Goal: Task Accomplishment & Management: Complete application form

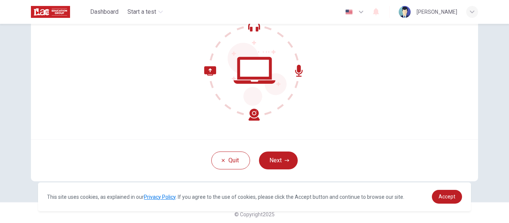
scroll to position [87, 0]
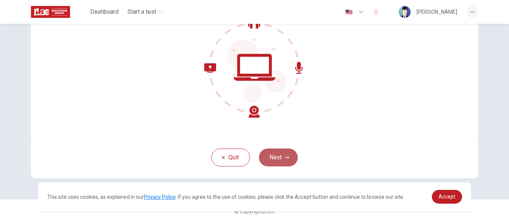
click at [276, 158] on button "Next" at bounding box center [278, 158] width 39 height 18
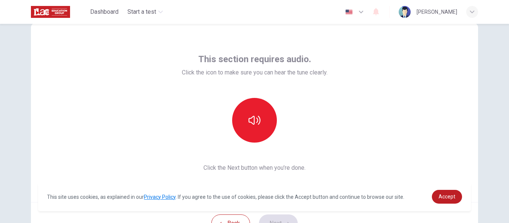
scroll to position [0, 0]
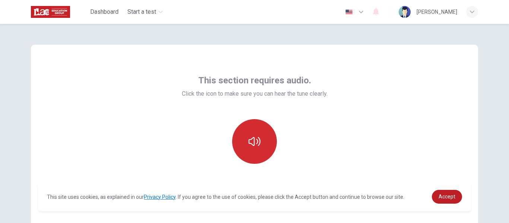
click at [262, 146] on button "button" at bounding box center [254, 141] width 45 height 45
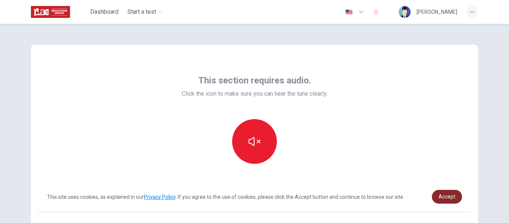
click at [445, 196] on span "Accept" at bounding box center [447, 197] width 17 height 6
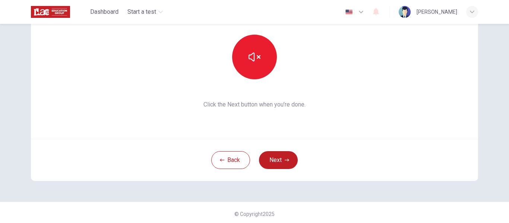
scroll to position [87, 0]
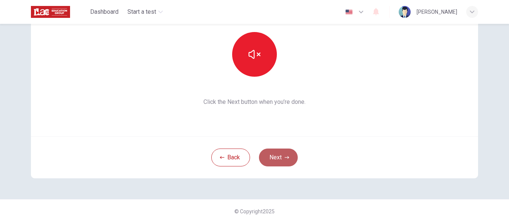
click at [275, 155] on button "Next" at bounding box center [278, 158] width 39 height 18
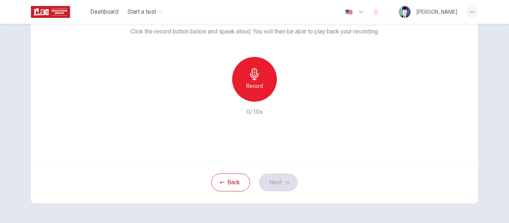
scroll to position [13, 0]
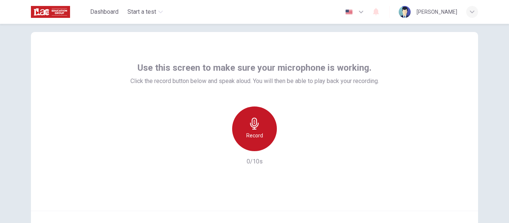
click at [257, 133] on h6 "Record" at bounding box center [255, 135] width 17 height 9
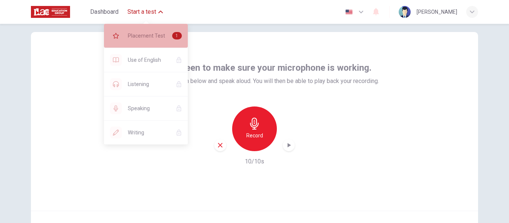
click at [157, 38] on span "Placement Test" at bounding box center [147, 35] width 38 height 9
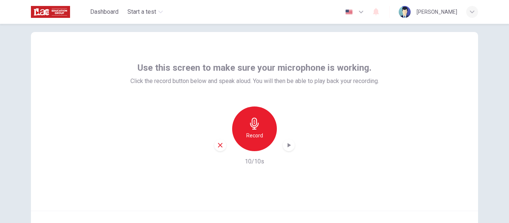
click at [260, 129] on div "Record" at bounding box center [254, 129] width 45 height 45
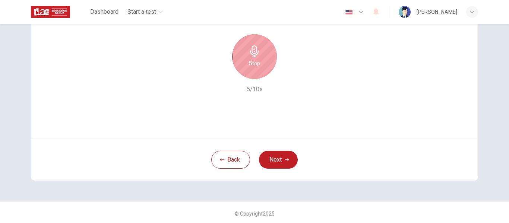
scroll to position [87, 0]
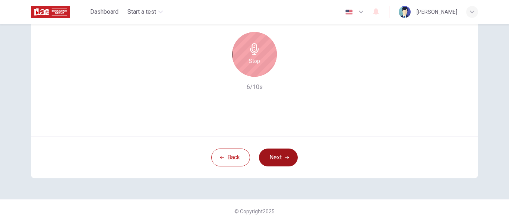
click at [280, 161] on button "Next" at bounding box center [278, 158] width 39 height 18
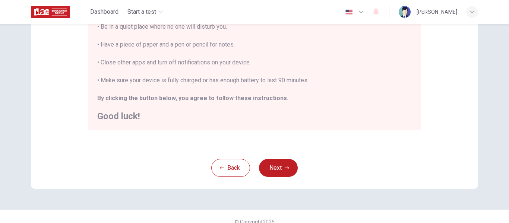
scroll to position [191, 0]
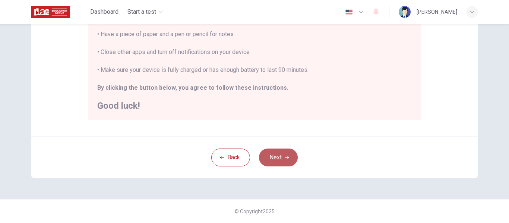
click at [273, 156] on button "Next" at bounding box center [278, 158] width 39 height 18
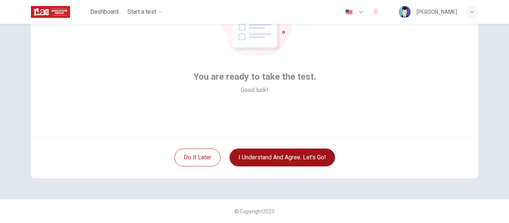
click at [261, 154] on button "I understand and agree. Let’s go!" at bounding box center [283, 158] width 106 height 18
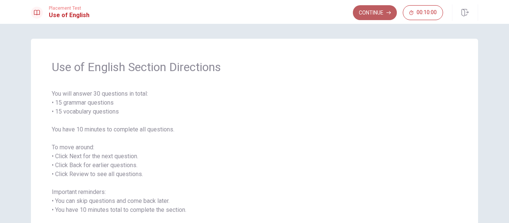
click at [372, 14] on button "Continue" at bounding box center [375, 12] width 44 height 15
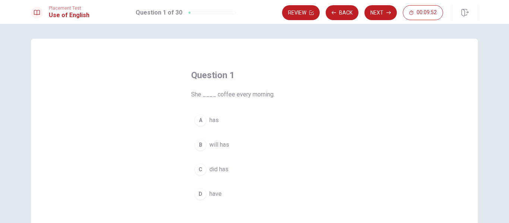
click at [210, 122] on span "has" at bounding box center [214, 120] width 9 height 9
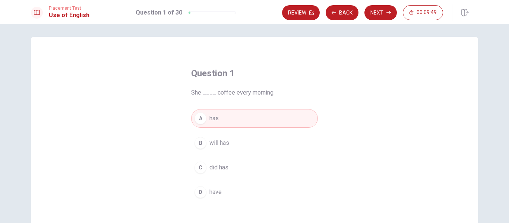
scroll to position [1, 0]
click at [384, 10] on button "Next" at bounding box center [381, 12] width 32 height 15
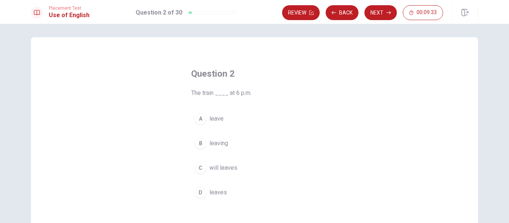
click at [219, 194] on span "leaves" at bounding box center [219, 192] width 18 height 9
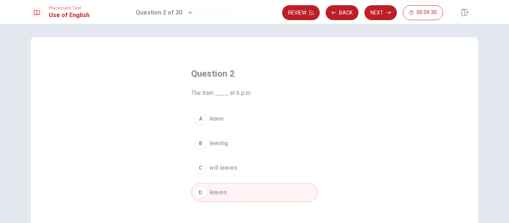
drag, startPoint x: 379, startPoint y: 14, endPoint x: 387, endPoint y: 19, distance: 9.2
click at [380, 14] on button "Next" at bounding box center [381, 12] width 32 height 15
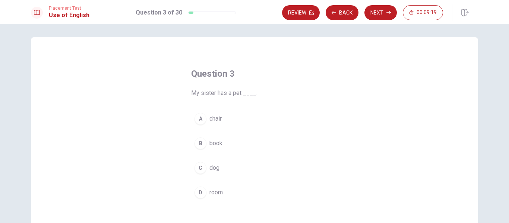
drag, startPoint x: 213, startPoint y: 170, endPoint x: 218, endPoint y: 170, distance: 4.8
click at [213, 170] on span "dog" at bounding box center [215, 168] width 10 height 9
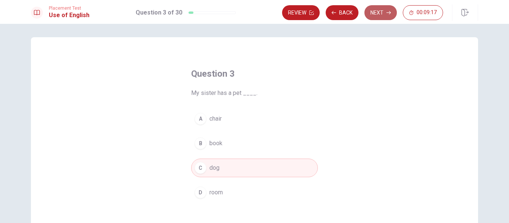
click at [381, 15] on button "Next" at bounding box center [381, 12] width 32 height 15
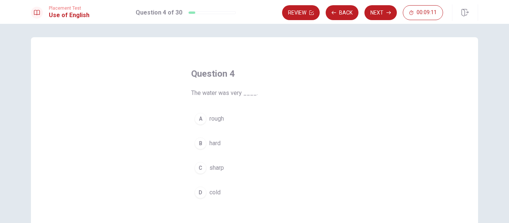
click at [218, 191] on span "cold" at bounding box center [215, 192] width 11 height 9
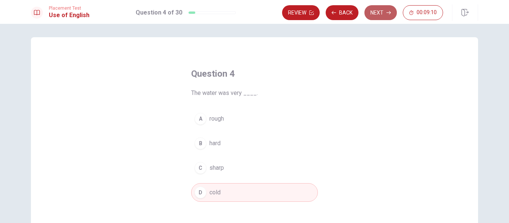
click at [388, 7] on button "Next" at bounding box center [381, 12] width 32 height 15
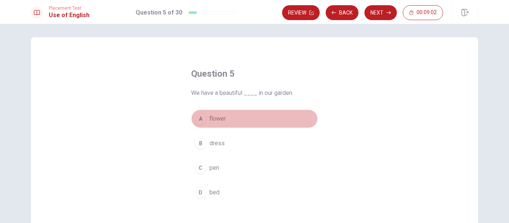
drag, startPoint x: 220, startPoint y: 118, endPoint x: 226, endPoint y: 117, distance: 5.6
click at [220, 118] on span "flower" at bounding box center [218, 118] width 16 height 9
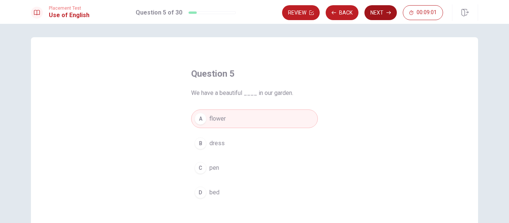
click at [376, 12] on button "Next" at bounding box center [381, 12] width 32 height 15
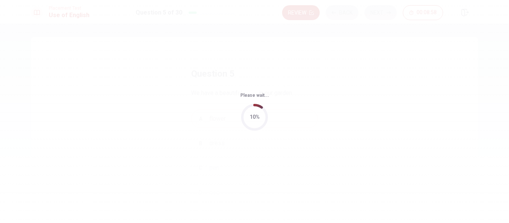
scroll to position [0, 0]
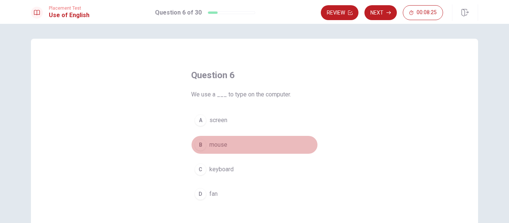
click at [211, 145] on span "mouse" at bounding box center [219, 145] width 18 height 9
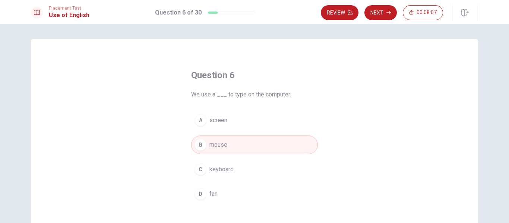
drag, startPoint x: 223, startPoint y: 168, endPoint x: 233, endPoint y: 165, distance: 10.8
click at [227, 167] on span "keyboard" at bounding box center [222, 169] width 24 height 9
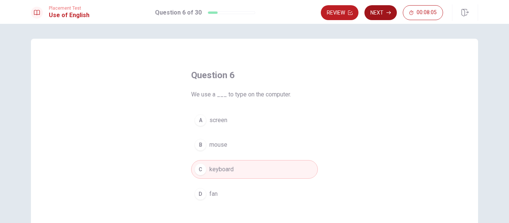
click at [383, 9] on button "Next" at bounding box center [381, 12] width 32 height 15
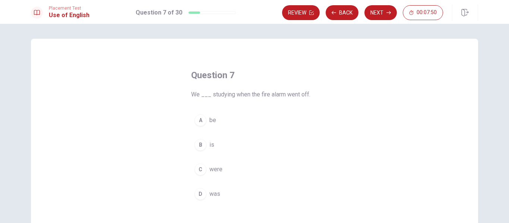
drag, startPoint x: 213, startPoint y: 170, endPoint x: 216, endPoint y: 168, distance: 3.8
click at [213, 169] on span "were" at bounding box center [216, 169] width 13 height 9
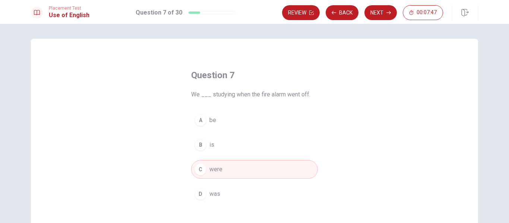
click at [385, 12] on button "Next" at bounding box center [381, 12] width 32 height 15
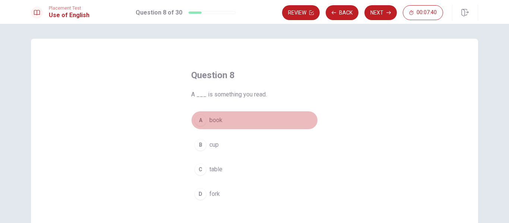
click at [217, 117] on span "book" at bounding box center [216, 120] width 13 height 9
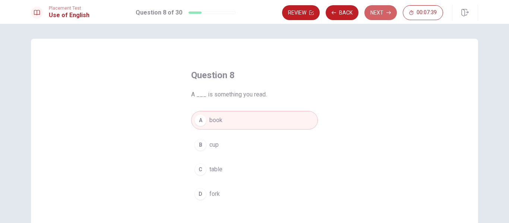
drag, startPoint x: 383, startPoint y: 12, endPoint x: 388, endPoint y: 17, distance: 6.6
click at [384, 12] on button "Next" at bounding box center [381, 12] width 32 height 15
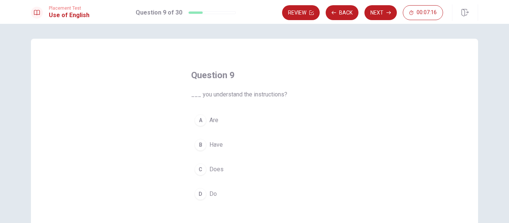
click at [212, 193] on span "Do" at bounding box center [213, 194] width 7 height 9
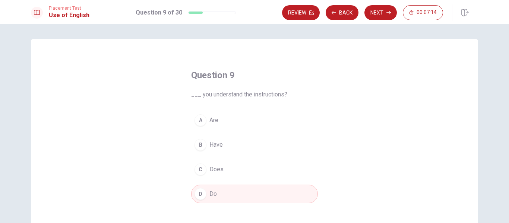
click at [380, 10] on button "Next" at bounding box center [381, 12] width 32 height 15
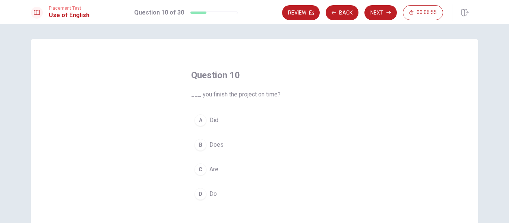
click at [217, 120] on button "A Did" at bounding box center [254, 120] width 127 height 19
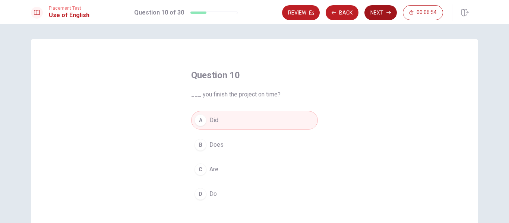
click at [379, 10] on button "Next" at bounding box center [381, 12] width 32 height 15
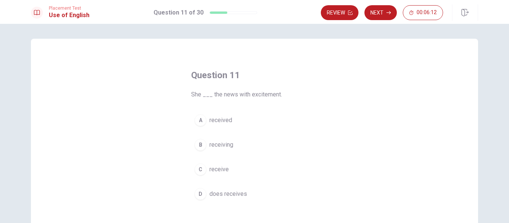
click at [227, 122] on span "received" at bounding box center [221, 120] width 23 height 9
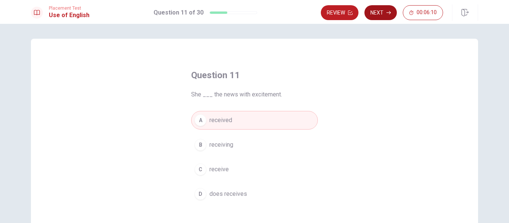
click at [387, 9] on button "Next" at bounding box center [381, 12] width 32 height 15
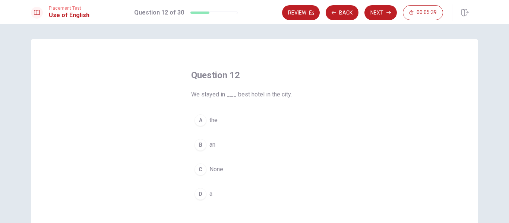
click at [200, 119] on div "A" at bounding box center [201, 120] width 12 height 12
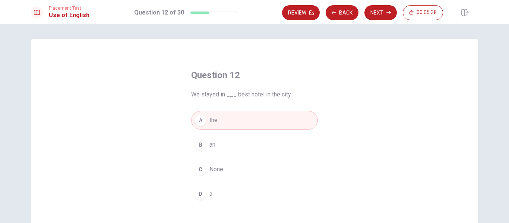
click at [383, 9] on button "Next" at bounding box center [381, 12] width 32 height 15
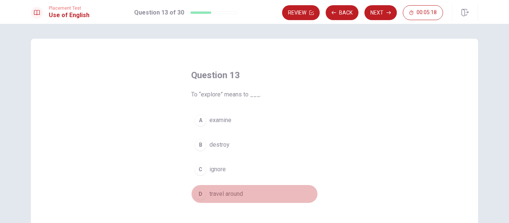
click at [218, 195] on span "travel around" at bounding box center [227, 194] width 34 height 9
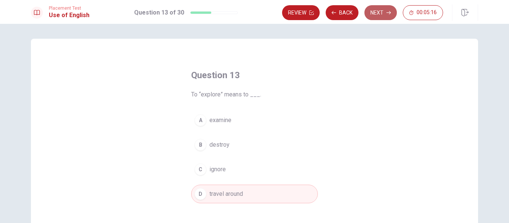
click at [386, 8] on button "Next" at bounding box center [381, 12] width 32 height 15
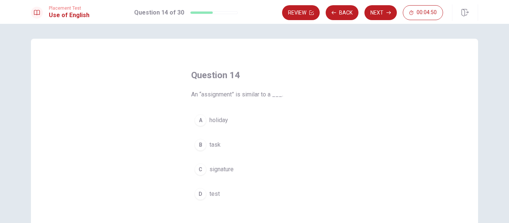
click at [211, 145] on span "task" at bounding box center [215, 145] width 11 height 9
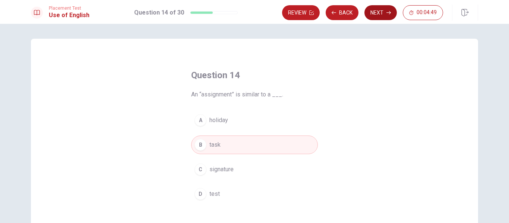
click at [382, 12] on button "Next" at bounding box center [381, 12] width 32 height 15
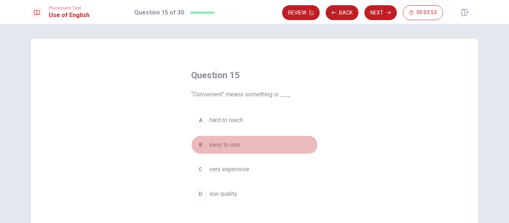
drag, startPoint x: 223, startPoint y: 148, endPoint x: 229, endPoint y: 145, distance: 6.0
click at [224, 148] on span "easy to use" at bounding box center [225, 145] width 31 height 9
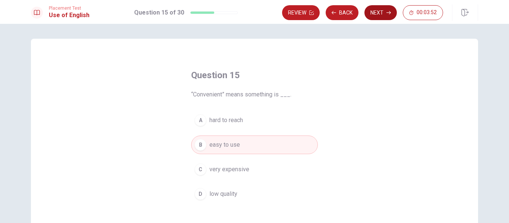
click at [381, 12] on button "Next" at bounding box center [381, 12] width 32 height 15
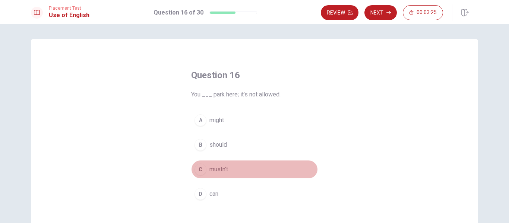
click at [223, 171] on span "mustn’t" at bounding box center [219, 169] width 19 height 9
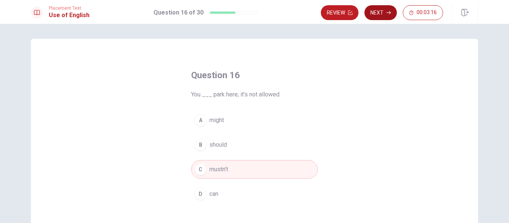
click at [387, 11] on icon "button" at bounding box center [389, 12] width 4 height 4
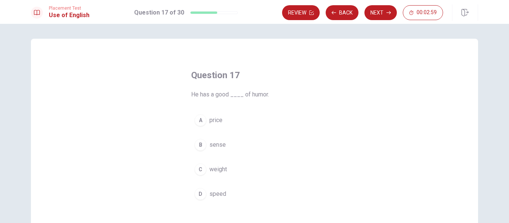
drag, startPoint x: 219, startPoint y: 144, endPoint x: 232, endPoint y: 144, distance: 12.7
click at [219, 144] on span "sense" at bounding box center [218, 145] width 16 height 9
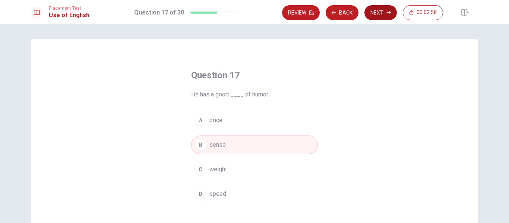
click at [385, 12] on button "Next" at bounding box center [381, 12] width 32 height 15
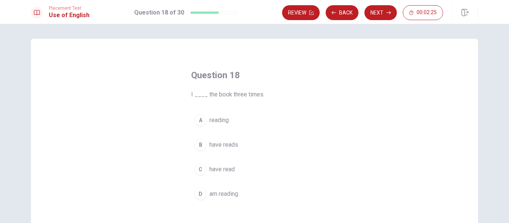
click at [220, 194] on span "am reading" at bounding box center [224, 194] width 29 height 9
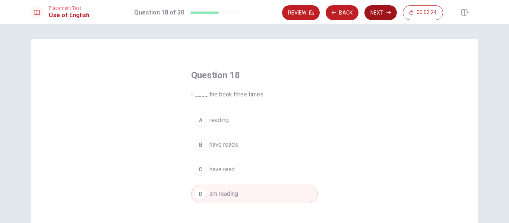
click at [382, 12] on button "Next" at bounding box center [381, 12] width 32 height 15
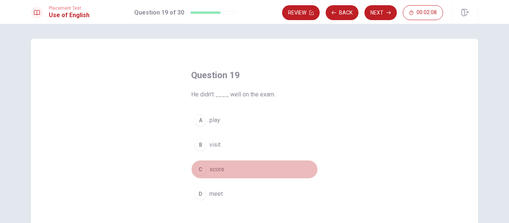
click at [222, 169] on span "score" at bounding box center [217, 169] width 15 height 9
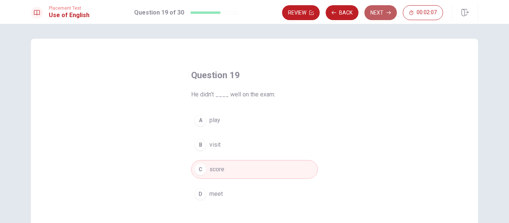
click at [381, 13] on button "Next" at bounding box center [381, 12] width 32 height 15
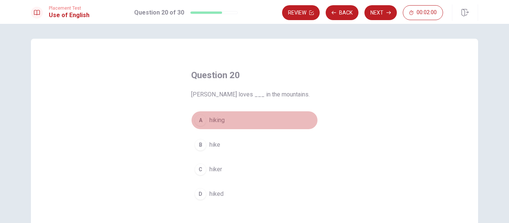
drag, startPoint x: 211, startPoint y: 118, endPoint x: 235, endPoint y: 119, distance: 23.5
click at [212, 118] on span "hiking" at bounding box center [217, 120] width 15 height 9
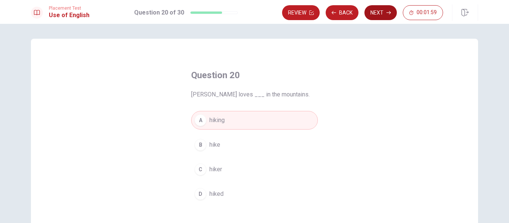
click at [389, 13] on icon "button" at bounding box center [389, 12] width 4 height 4
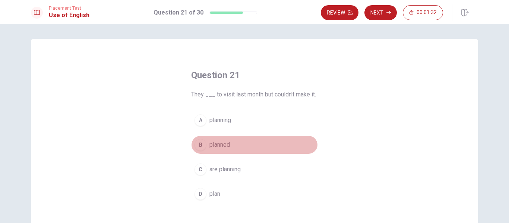
click at [216, 145] on span "planned" at bounding box center [220, 145] width 21 height 9
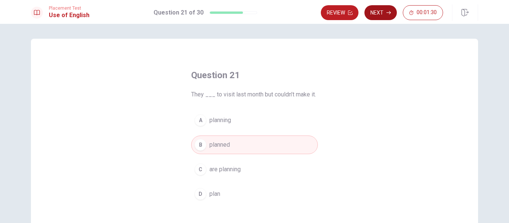
click at [386, 13] on button "Next" at bounding box center [381, 12] width 32 height 15
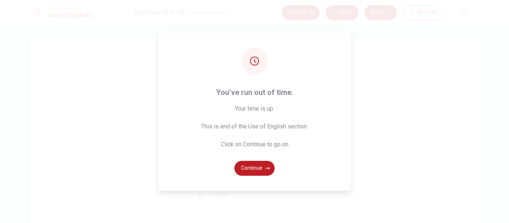
click at [263, 165] on button "Continue" at bounding box center [255, 168] width 40 height 15
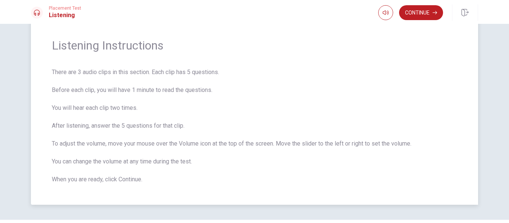
scroll to position [37, 0]
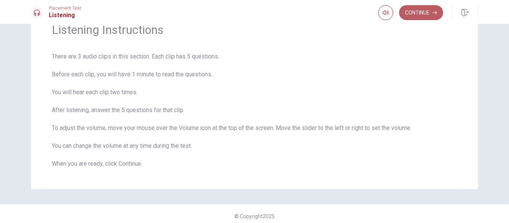
click at [415, 15] on button "Continue" at bounding box center [421, 12] width 44 height 15
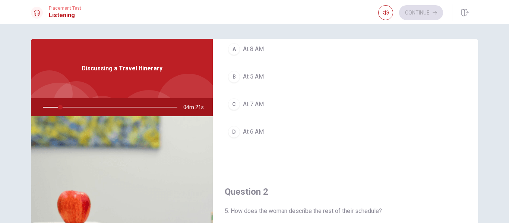
scroll to position [0, 0]
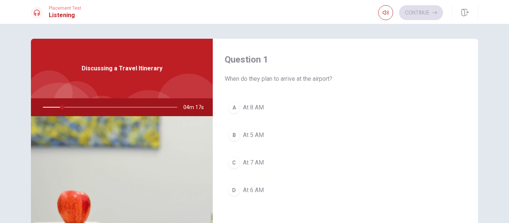
drag, startPoint x: 59, startPoint y: 108, endPoint x: 48, endPoint y: 106, distance: 11.0
click at [48, 106] on div at bounding box center [109, 107] width 150 height 18
click at [46, 106] on div at bounding box center [109, 107] width 150 height 18
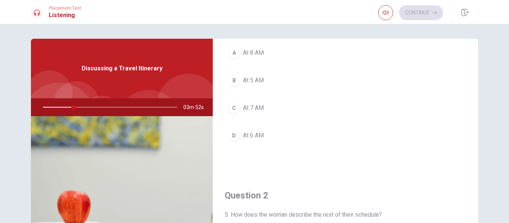
scroll to position [37, 0]
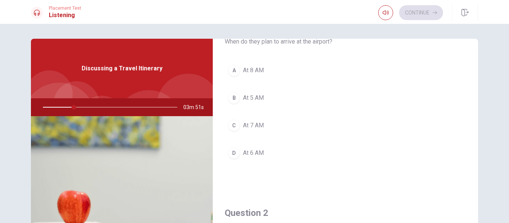
click at [235, 98] on div "B" at bounding box center [234, 98] width 12 height 12
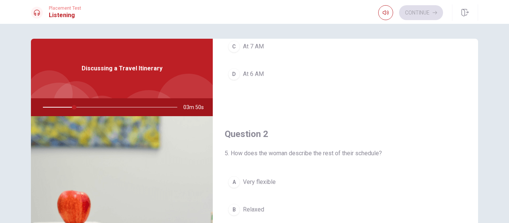
scroll to position [149, 0]
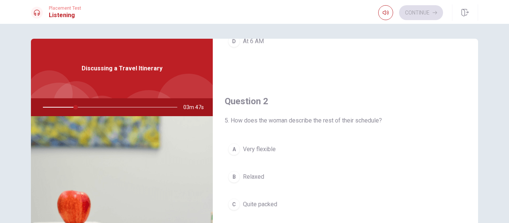
click at [233, 151] on div "A" at bounding box center [234, 150] width 12 height 12
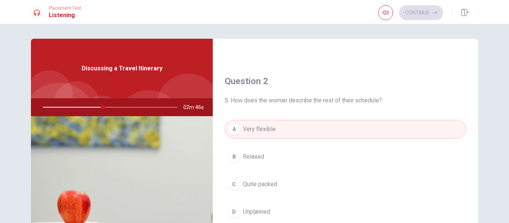
scroll to position [186, 0]
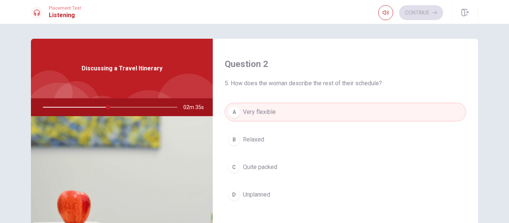
click at [107, 109] on div at bounding box center [109, 107] width 150 height 18
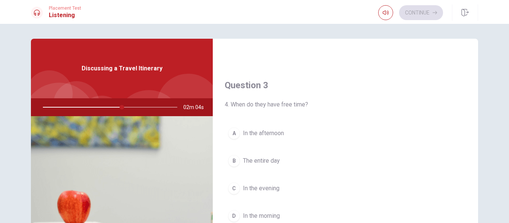
scroll to position [373, 0]
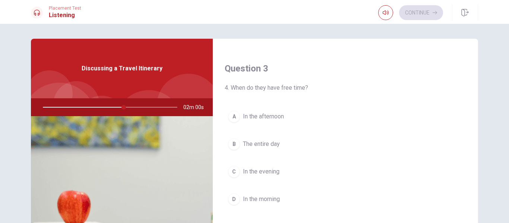
click at [258, 119] on span "In the afternoon" at bounding box center [263, 116] width 41 height 9
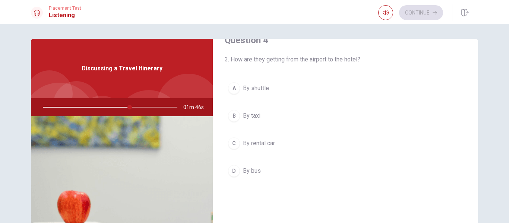
scroll to position [597, 0]
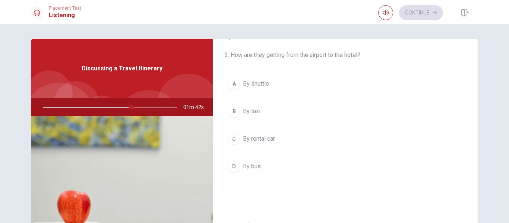
click at [250, 82] on span "By shuttle" at bounding box center [256, 83] width 26 height 9
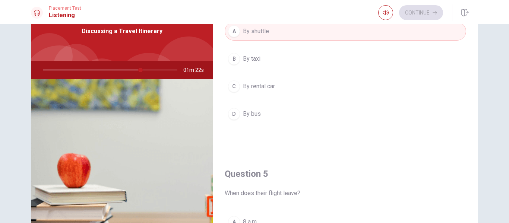
scroll to position [658, 0]
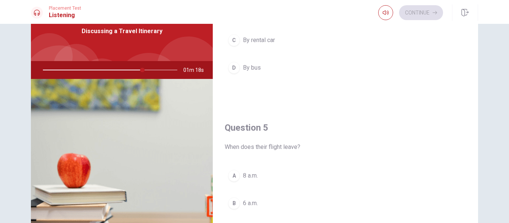
click at [247, 177] on span "8 a.m." at bounding box center [250, 176] width 15 height 9
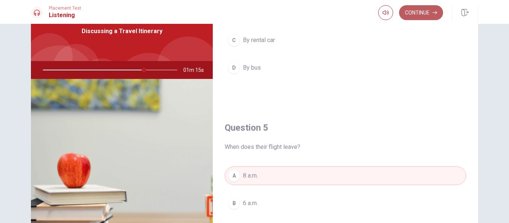
click at [436, 14] on icon "button" at bounding box center [435, 12] width 4 height 3
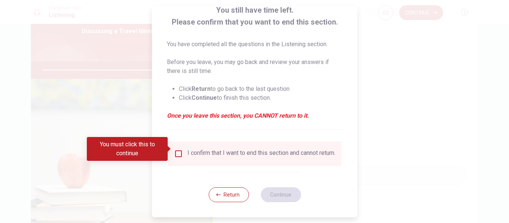
scroll to position [55, 0]
click at [232, 195] on button "Return" at bounding box center [228, 195] width 40 height 15
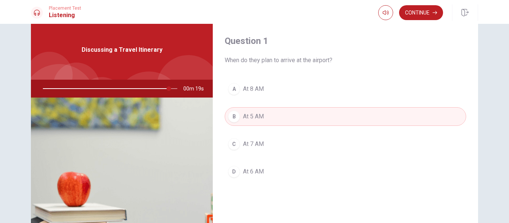
scroll to position [0, 0]
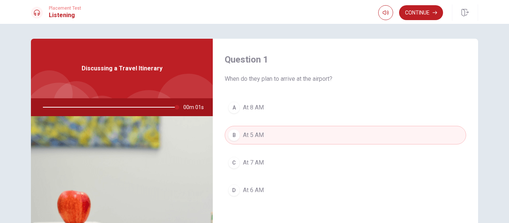
type input "0"
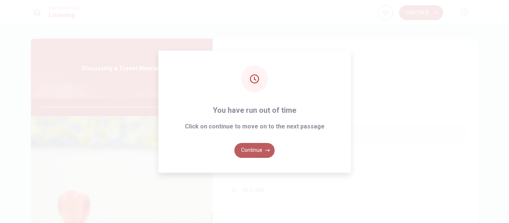
click at [250, 153] on button "Continue" at bounding box center [255, 150] width 40 height 15
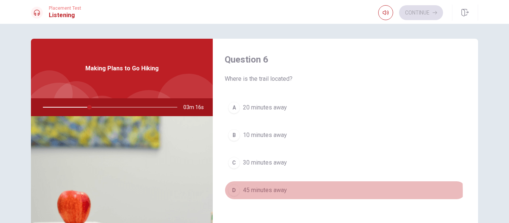
click at [260, 192] on span "45 minutes away" at bounding box center [265, 190] width 44 height 9
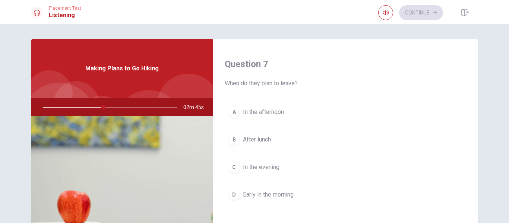
scroll to position [224, 0]
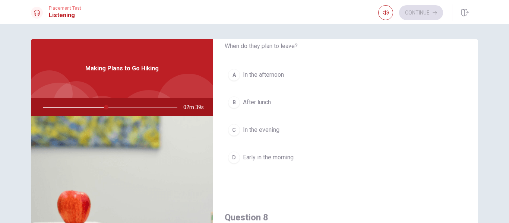
drag, startPoint x: 270, startPoint y: 159, endPoint x: 276, endPoint y: 157, distance: 7.0
click at [274, 158] on span "Early in the morning" at bounding box center [268, 157] width 51 height 9
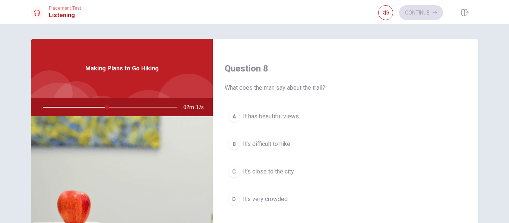
scroll to position [410, 0]
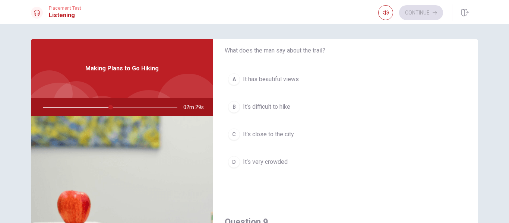
click at [283, 80] on span "It has beautiful views" at bounding box center [271, 79] width 56 height 9
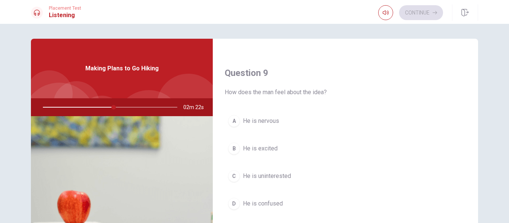
scroll to position [597, 0]
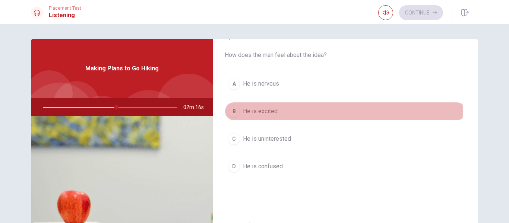
click at [264, 111] on span "He is excited" at bounding box center [260, 111] width 35 height 9
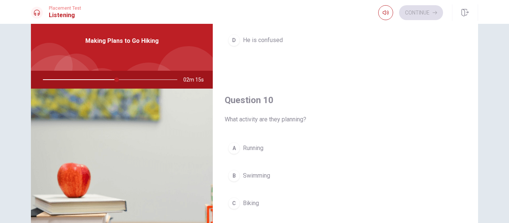
scroll to position [75, 0]
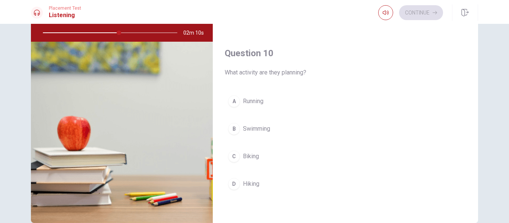
click at [255, 184] on span "Hiking" at bounding box center [251, 184] width 16 height 9
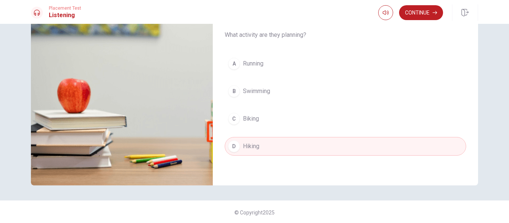
scroll to position [113, 0]
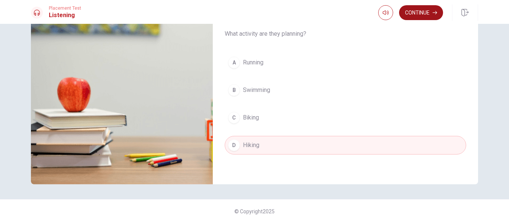
click at [424, 15] on button "Continue" at bounding box center [421, 12] width 44 height 15
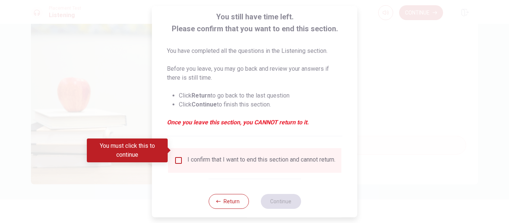
scroll to position [55, 0]
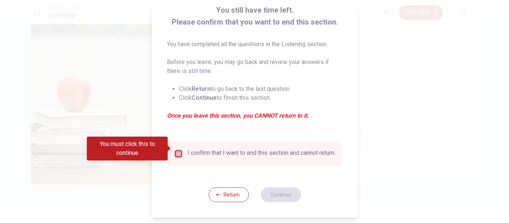
click at [176, 150] on input "You must click this to continue" at bounding box center [178, 154] width 9 height 9
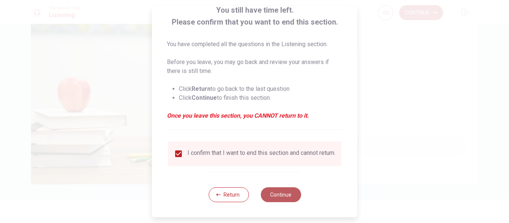
click at [282, 194] on button "Continue" at bounding box center [281, 195] width 40 height 15
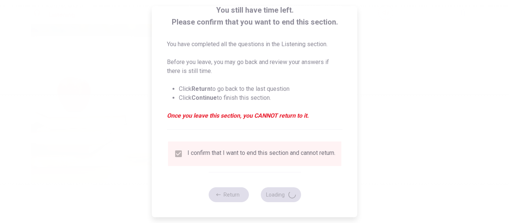
type input "65"
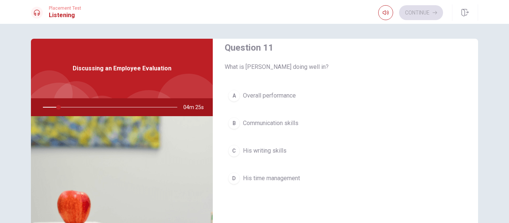
scroll to position [0, 0]
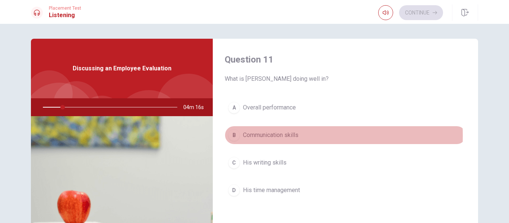
click at [254, 136] on span "Communication skills" at bounding box center [271, 135] width 56 height 9
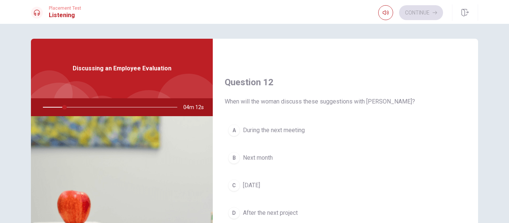
scroll to position [186, 0]
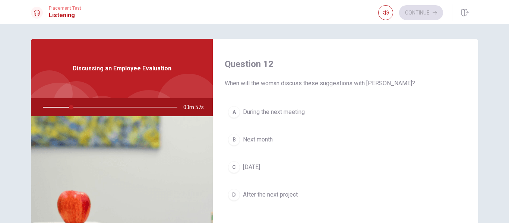
click at [248, 163] on span "[DATE]" at bounding box center [251, 167] width 17 height 9
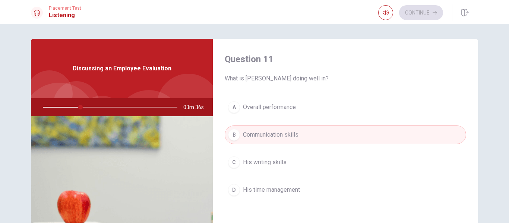
scroll to position [0, 0]
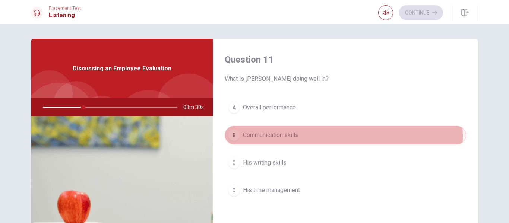
click at [329, 136] on button "B Communication skills" at bounding box center [346, 135] width 242 height 19
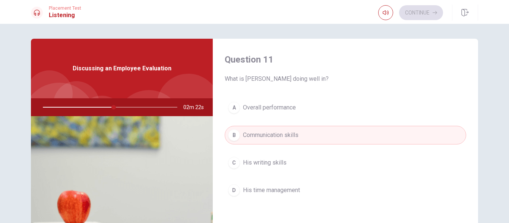
click at [294, 110] on span "Overall performance" at bounding box center [269, 107] width 53 height 9
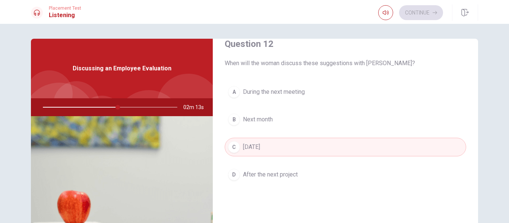
scroll to position [224, 0]
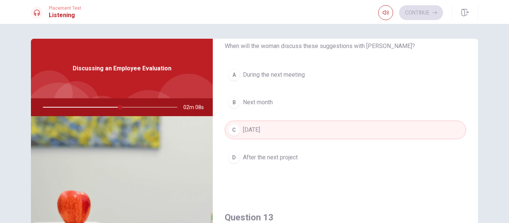
click at [274, 155] on span "After the next project" at bounding box center [270, 157] width 55 height 9
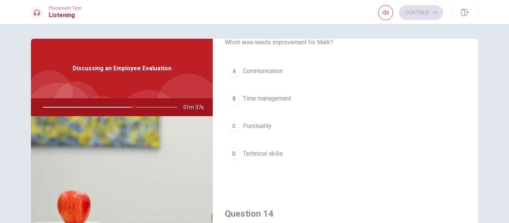
scroll to position [410, 0]
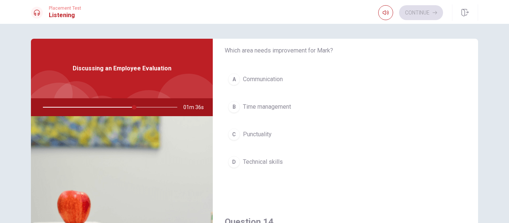
click at [274, 79] on span "Communication" at bounding box center [263, 79] width 40 height 9
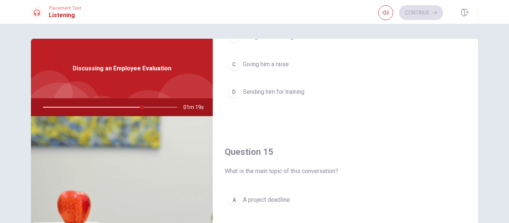
scroll to position [696, 0]
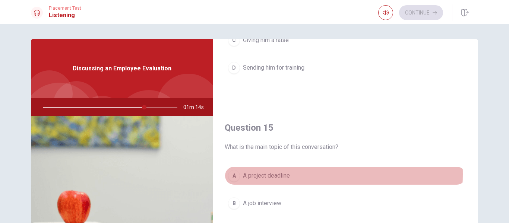
click at [283, 175] on span "A project deadline" at bounding box center [266, 176] width 47 height 9
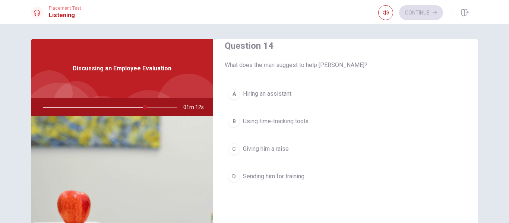
scroll to position [584, 0]
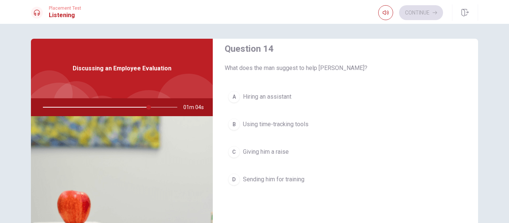
click at [302, 122] on span "Using time-tracking tools" at bounding box center [276, 124] width 66 height 9
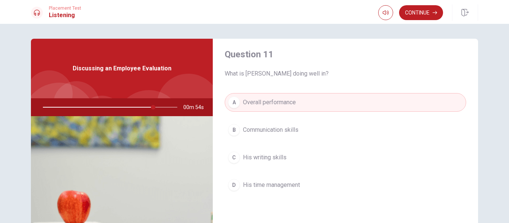
scroll to position [0, 0]
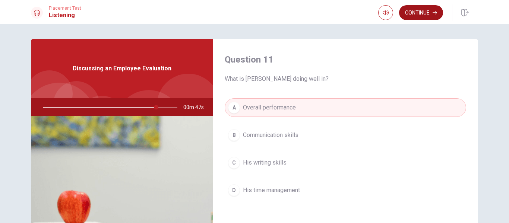
click at [431, 10] on button "Continue" at bounding box center [421, 12] width 44 height 15
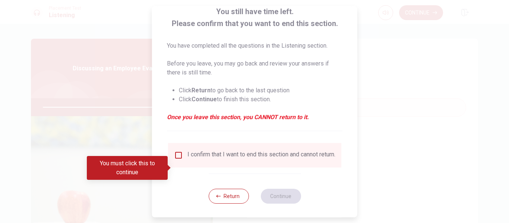
scroll to position [55, 0]
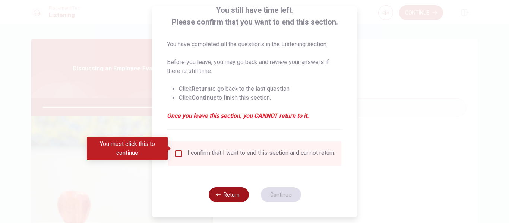
click at [223, 193] on button "Return" at bounding box center [228, 195] width 40 height 15
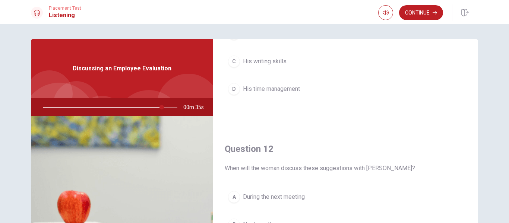
scroll to position [149, 0]
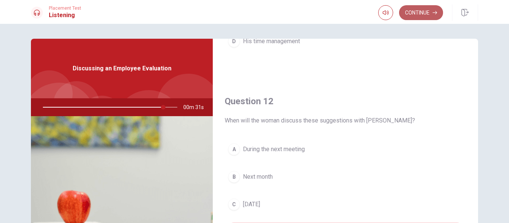
click at [426, 13] on button "Continue" at bounding box center [421, 12] width 44 height 15
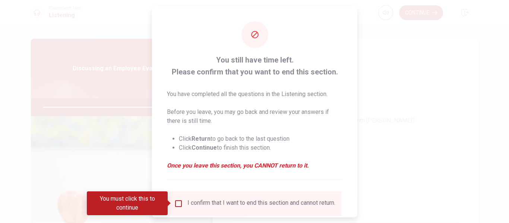
click at [177, 204] on input "You must click this to continue" at bounding box center [178, 203] width 9 height 9
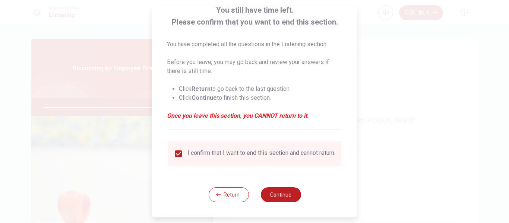
scroll to position [55, 0]
drag, startPoint x: 279, startPoint y: 198, endPoint x: 282, endPoint y: 195, distance: 4.3
click at [279, 198] on button "Continue" at bounding box center [281, 195] width 40 height 15
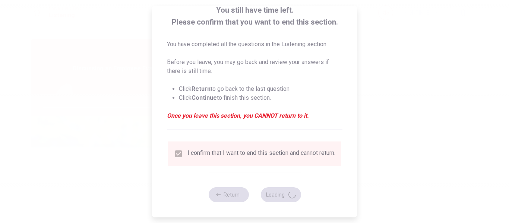
type input "91"
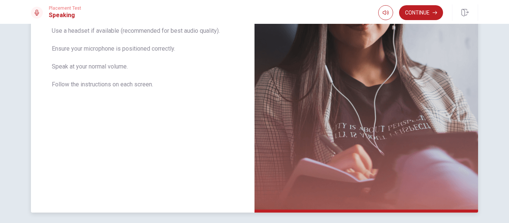
scroll to position [68, 0]
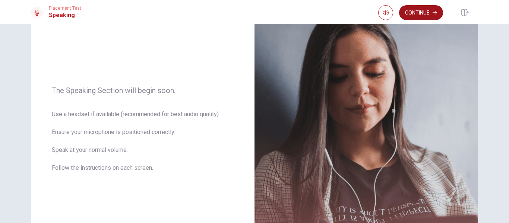
click at [425, 11] on button "Continue" at bounding box center [421, 12] width 44 height 15
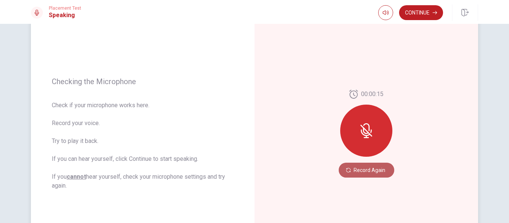
click at [373, 170] on button "Record Again" at bounding box center [367, 170] width 56 height 15
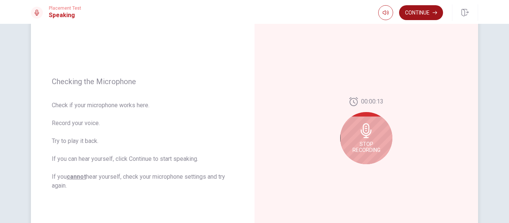
click at [430, 7] on button "Continue" at bounding box center [421, 12] width 44 height 15
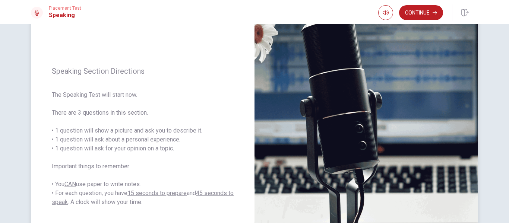
scroll to position [75, 0]
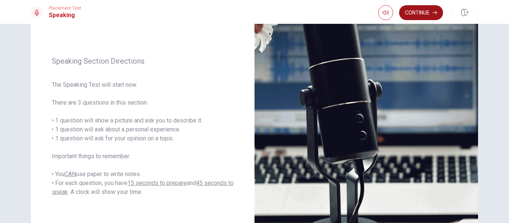
click at [422, 10] on button "Continue" at bounding box center [421, 12] width 44 height 15
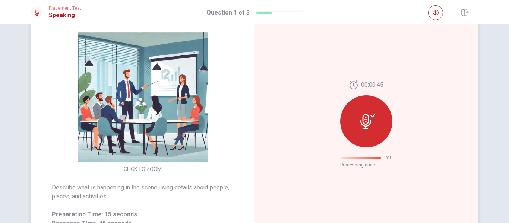
scroll to position [112, 0]
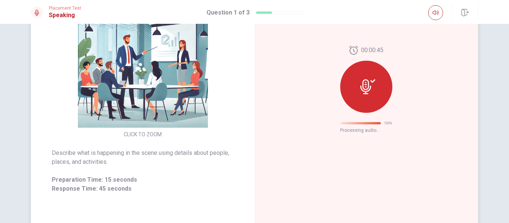
click at [366, 84] on icon at bounding box center [368, 86] width 15 height 15
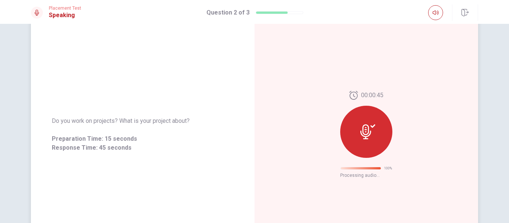
scroll to position [75, 0]
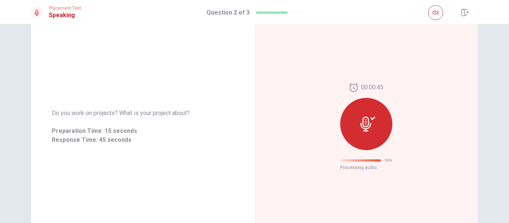
click at [363, 123] on icon at bounding box center [368, 124] width 15 height 15
click at [363, 163] on span "Retry" at bounding box center [369, 163] width 13 height 6
click at [363, 117] on icon at bounding box center [366, 124] width 11 height 15
drag, startPoint x: 377, startPoint y: 129, endPoint x: 380, endPoint y: 123, distance: 6.2
click at [379, 126] on div at bounding box center [366, 124] width 52 height 52
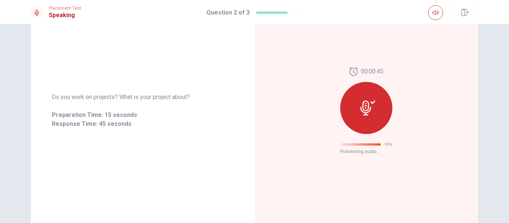
scroll to position [112, 0]
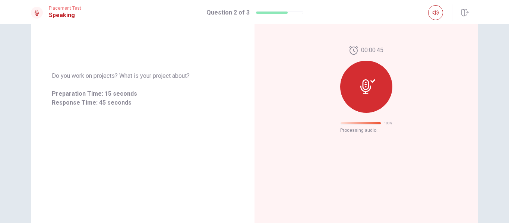
click at [370, 85] on icon at bounding box center [368, 86] width 15 height 15
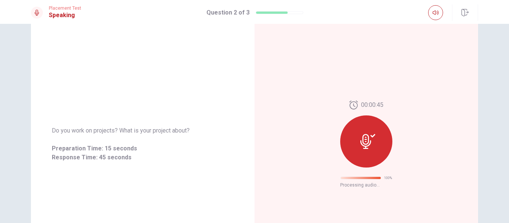
scroll to position [0, 0]
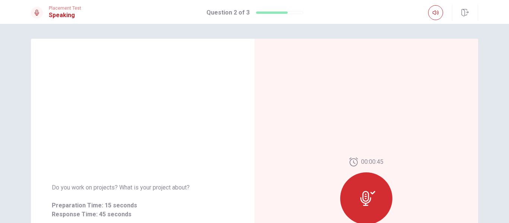
click at [384, 190] on div at bounding box center [366, 199] width 52 height 52
click at [292, 14] on div at bounding box center [280, 12] width 48 height 3
click at [433, 11] on icon "button" at bounding box center [436, 13] width 6 height 6
click at [421, 65] on div "00:00:45 100 % Processing audio..." at bounding box center [367, 201] width 224 height 325
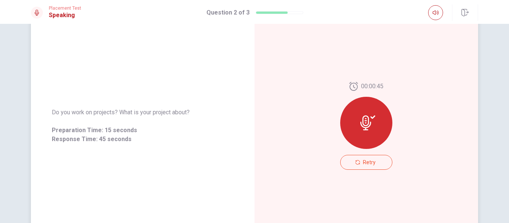
scroll to position [68, 0]
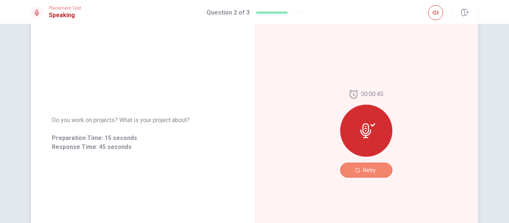
click at [363, 169] on span "Retry" at bounding box center [369, 170] width 13 height 6
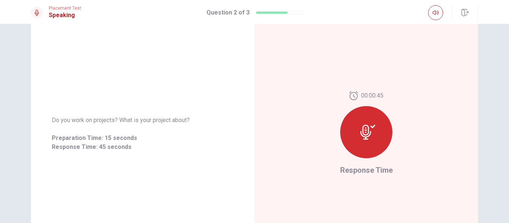
click at [369, 129] on icon at bounding box center [368, 132] width 15 height 15
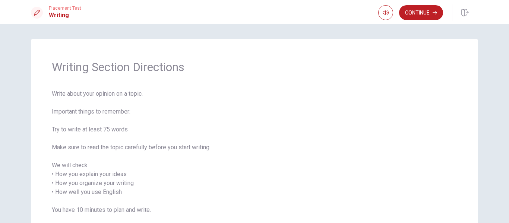
scroll to position [37, 0]
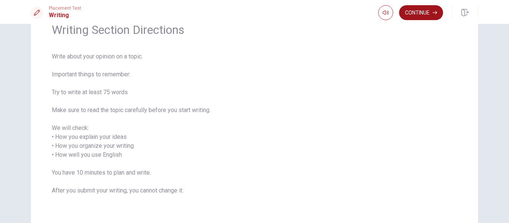
click at [428, 9] on button "Continue" at bounding box center [421, 12] width 44 height 15
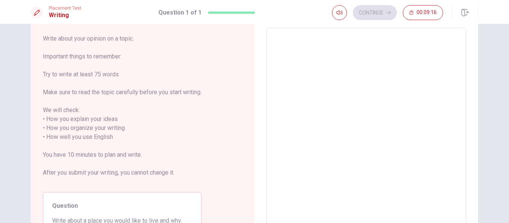
drag, startPoint x: 292, startPoint y: 50, endPoint x: 301, endPoint y: 59, distance: 12.9
click at [295, 50] on textarea at bounding box center [366, 133] width 189 height 198
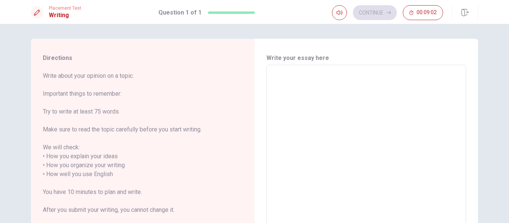
type textarea "M"
type textarea "x"
type textarea "My"
type textarea "x"
type textarea "My"
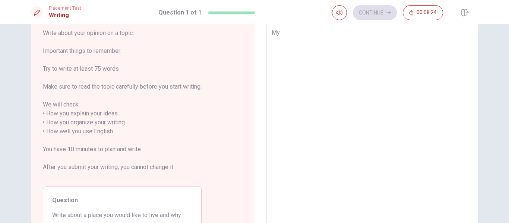
scroll to position [37, 0]
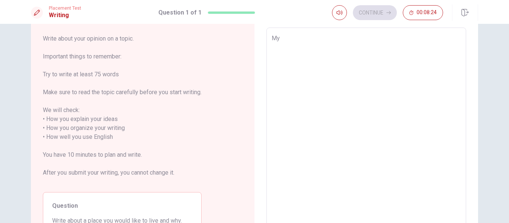
type textarea "x"
type textarea "My"
type textarea "x"
type textarea "M"
type textarea "x"
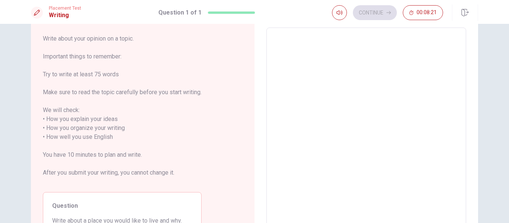
type textarea "I"
type textarea "x"
type textarea "I"
type textarea "x"
type textarea "I c"
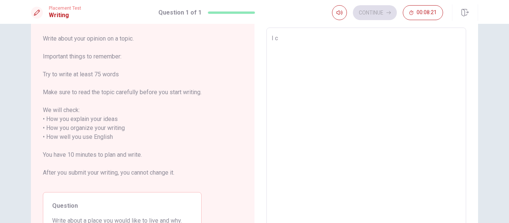
type textarea "x"
type textarea "I ca"
type textarea "x"
type textarea "I can"
type textarea "x"
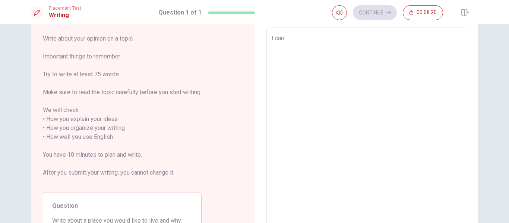
type textarea "I can"
type textarea "x"
type textarea "I can a"
type textarea "x"
type textarea "I can ag"
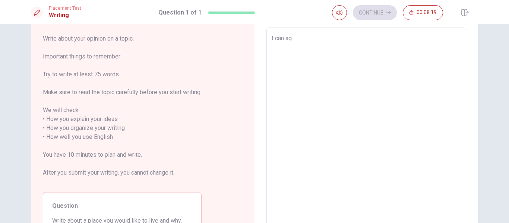
type textarea "x"
type textarea "I can aga"
type textarea "x"
type textarea "I can agai"
type textarea "x"
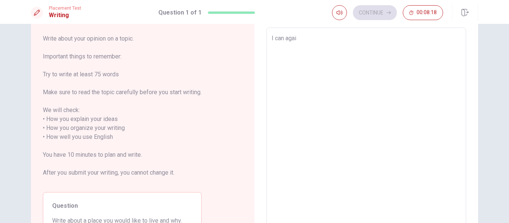
type textarea "I can again"
type textarea "x"
type textarea "I can again"
type textarea "x"
type textarea "I can again l"
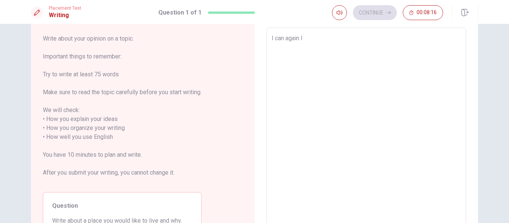
type textarea "x"
type textarea "I can again li"
type textarea "x"
type textarea "I can again liv"
type textarea "x"
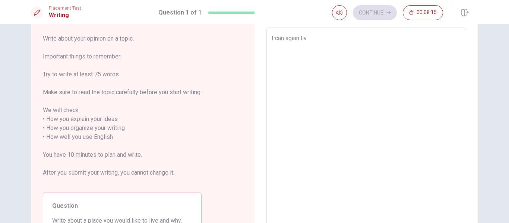
type textarea "I can again live"
type textarea "x"
type textarea "I can again live"
type textarea "x"
type textarea "I can again live i"
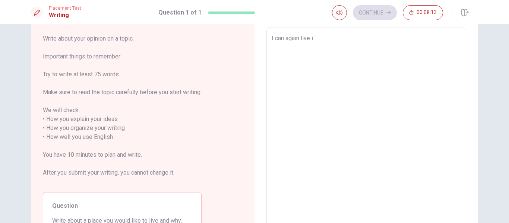
type textarea "x"
type textarea "I can again live in"
type textarea "x"
type textarea "I can again live in"
type textarea "x"
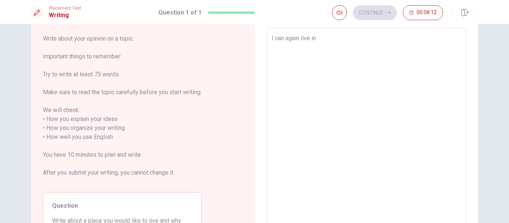
type textarea "I can again live in m"
type textarea "x"
type textarea "I can again live in my"
type textarea "x"
type textarea "I can again live in my"
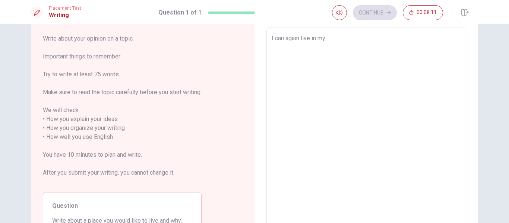
type textarea "x"
type textarea "I can again live in my c"
type textarea "x"
type textarea "I can again live in my co"
type textarea "x"
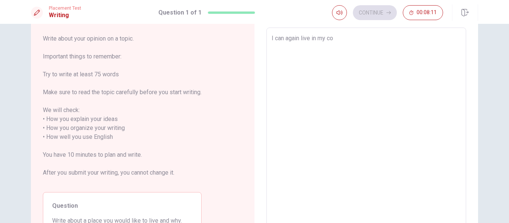
type textarea "I can again live in my cou"
type textarea "x"
type textarea "I can again live in my coun"
type textarea "x"
type textarea "I can again live in my count"
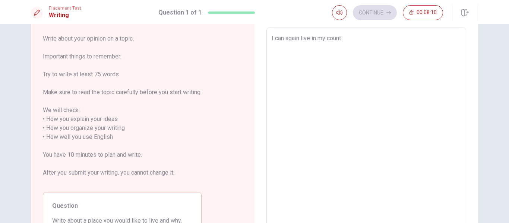
type textarea "x"
type textarea "I can again live in my countr"
type textarea "x"
type textarea "I can again live in my country"
type textarea "x"
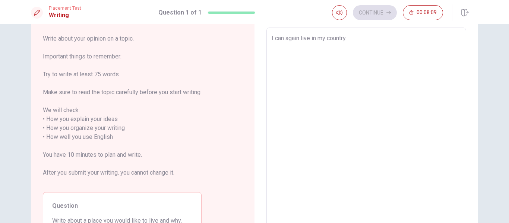
type textarea "I can again live in my country"
type textarea "x"
type textarea "I can again live in my country a"
type textarea "x"
type textarea "I can again live in my country an"
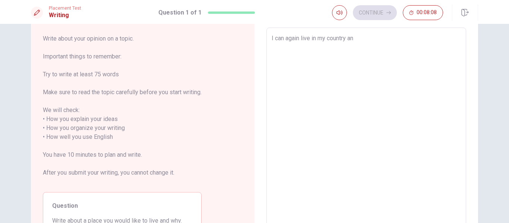
type textarea "x"
type textarea "I can again live in my country and"
type textarea "x"
type textarea "I can again live in my country and"
type textarea "x"
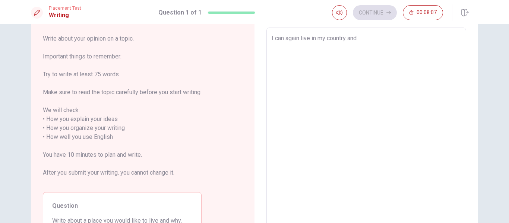
type textarea "I can again live in my country and c"
type textarea "x"
type textarea "I can again live in my country and ci"
type textarea "x"
type textarea "I can again live in my country and cit"
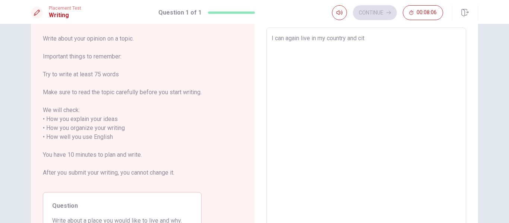
type textarea "x"
type textarea "I can again live in my country and city"
type textarea "x"
type textarea "I can sagain live in my country and city"
type textarea "x"
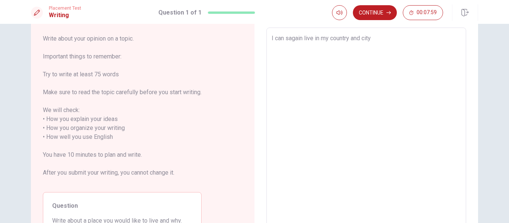
type textarea "I can saagain live in my country and city"
type textarea "x"
type textarea "I can samagain live in my country and city"
type textarea "x"
type textarea "I can sameagain live in my country and city"
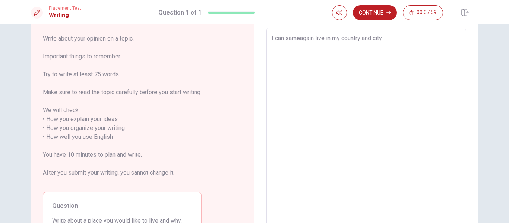
type textarea "x"
type textarea "I can same again live in my country and city"
type textarea "x"
type textarea "I can same again live in my country and city."
type textarea "x"
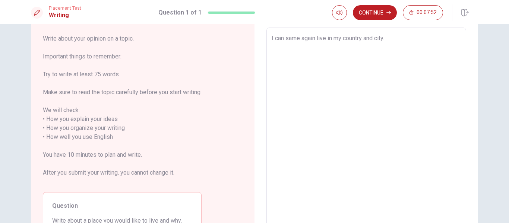
type textarea "I can same again live in my country and city."
type textarea "x"
type textarea "I can same again live in my country and city. B"
type textarea "x"
type textarea "I can same again live in my country and city. Be"
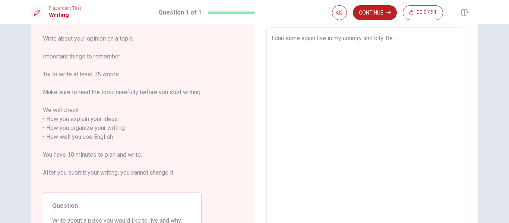
type textarea "x"
type textarea "I can same again live in my country and city. Bec"
type textarea "x"
type textarea "I can same again live in my country and city. [GEOGRAPHIC_DATA]"
type textarea "x"
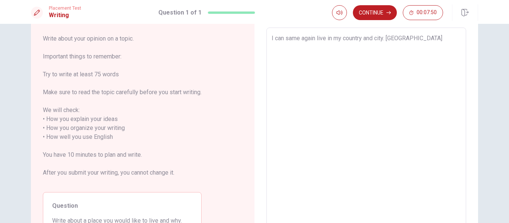
type textarea "I can same again live in my country and city. [GEOGRAPHIC_DATA]"
type textarea "x"
type textarea "I can same again live in my country and city. Becaus"
type textarea "x"
type textarea "I can same again live in my country and city. Because"
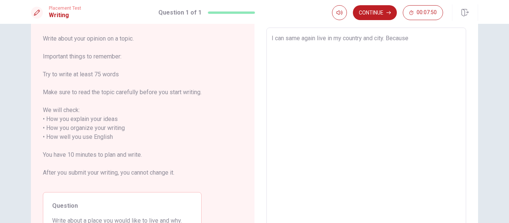
type textarea "x"
type textarea "I can same again live in my country and city. Because"
type textarea "x"
type textarea "I can same again live in my country and city. Because M"
type textarea "x"
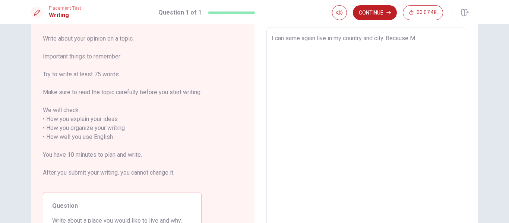
type textarea "I can same again live in my country and city. Because My"
type textarea "x"
type textarea "I can same again live in my country and city. Because My"
type textarea "x"
type textarea "I can same again live in my country and city. Because My c"
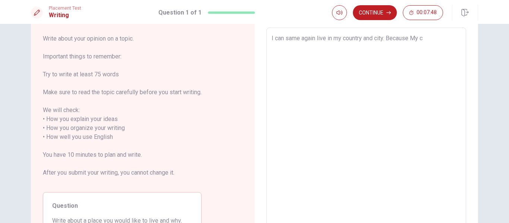
type textarea "x"
type textarea "I can same again live in my country and city. Because My co"
type textarea "x"
type textarea "I can same again live in my country and city. Because My cou"
type textarea "x"
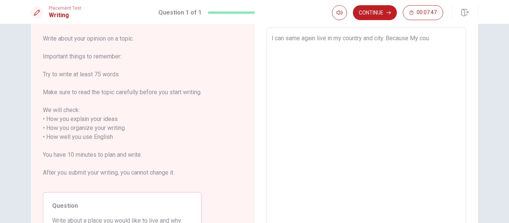
type textarea "I can same again live in my country and city. Because My coun"
type textarea "x"
type textarea "I can same again live in my country and city. Because My count"
type textarea "x"
type textarea "I can same again live in my country and city. Because My countr"
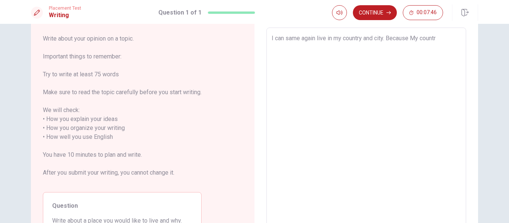
type textarea "x"
type textarea "I can same again live in my country and city. Because My country"
type textarea "x"
type textarea "I can same again live in my country and city. Because My country"
type textarea "x"
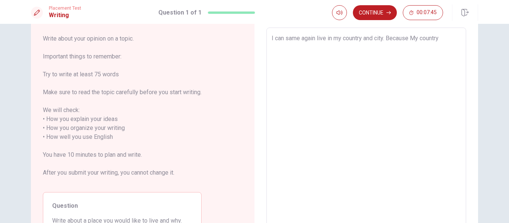
type textarea "I can same again live in my country and city. Because My country a"
type textarea "x"
type textarea "I can same again live in my country and city. Because My country an"
type textarea "x"
type textarea "I can same again live in my country and city. Because My country and"
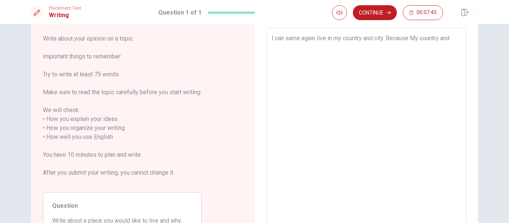
type textarea "x"
type textarea "I can same again live in my country and city. Because My country and"
type textarea "x"
type textarea "I can same again live in my country and city. Because My country and m"
type textarea "x"
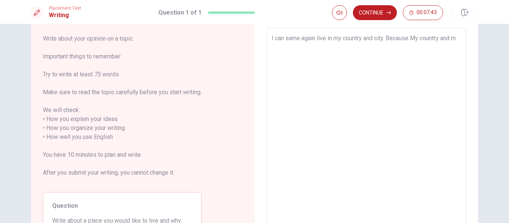
type textarea "I can same again live in my country and city. Because My country and my"
type textarea "x"
type textarea "I can same again live in my country and city. Because My country and my"
type textarea "x"
type textarea "I can same again live in my country and city. Because My country and my s"
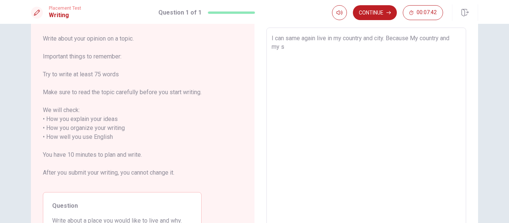
type textarea "x"
type textarea "I can same again live in my country and city. Because My country and my sc"
type textarea "x"
type textarea "I can same again live in my country and city. Because My country and my sci"
type textarea "x"
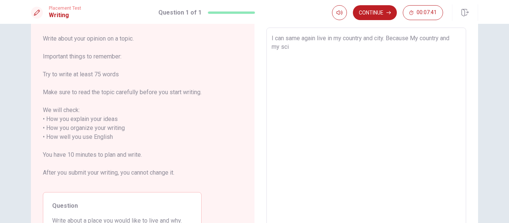
type textarea "I can same again live in my country and city. Because My country and my scit"
type textarea "x"
type textarea "I can same again live in my country and city. Because My country and my scity"
type textarea "x"
type textarea "I can same again live in my country and city. Because My country and my scity"
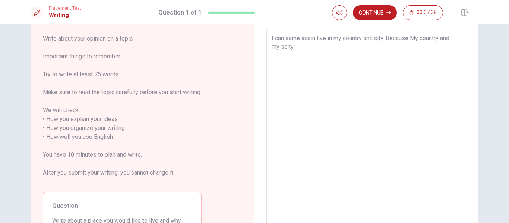
type textarea "x"
type textarea "I can same again live in my country and city. Because My country and my scity v"
type textarea "x"
type textarea "I can same again live in my country and city. Because My country and my scity ve"
type textarea "x"
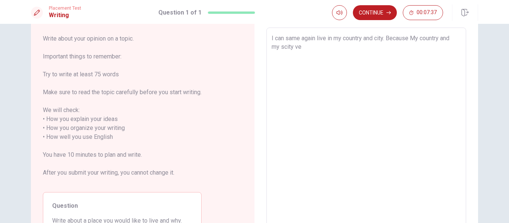
type textarea "I can same again live in my country and city. Because My country and my scity v…"
type textarea "x"
type textarea "I can same again live in my country and city. Because My country and my scity v…"
type textarea "x"
type textarea "I can same again live in my country and city. Because My country and my city ver"
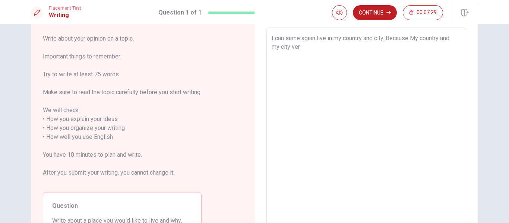
type textarea "x"
type textarea "I can same again live in my country and city. Because My country and my city ve"
type textarea "x"
type textarea "I can same again live in my country and city. Because My country and my city v"
type textarea "x"
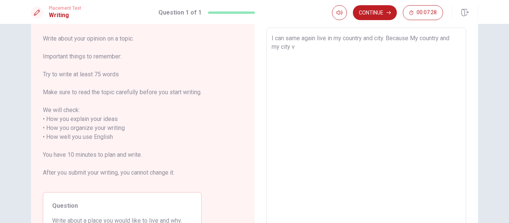
type textarea "I can same again live in my country and city. Because My country and my city"
type textarea "x"
type textarea "I can same again live in my country and city. Because My country and my city v"
type textarea "x"
type textarea "I can same again live in my country and city. Because My country and my city ve"
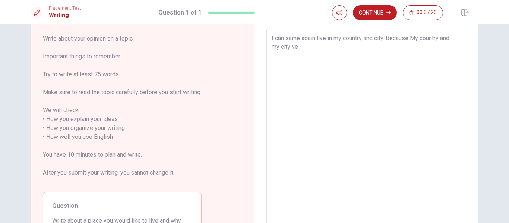
type textarea "x"
type textarea "I can same again live in my country and city. Because My country and my city ver"
type textarea "x"
type textarea "I can same again live in my country and city. Because My country and my city ve…"
type textarea "x"
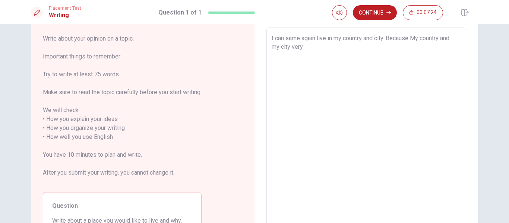
type textarea "I can same again live in my country and city. Because My country and my city ve…"
type textarea "x"
type textarea "I can same again live in my country and city. Because My country and my city ve…"
type textarea "x"
type textarea "I can same again live in my country and city. Because My country and my city ve…"
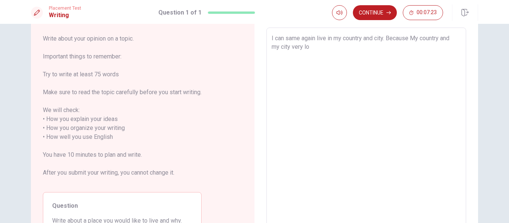
type textarea "x"
type textarea "I can same again live in my country and city. Because My country and my city ve…"
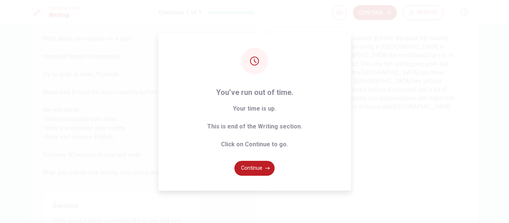
click at [252, 168] on button "Continue" at bounding box center [255, 168] width 40 height 15
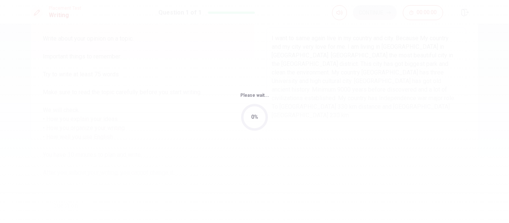
scroll to position [0, 0]
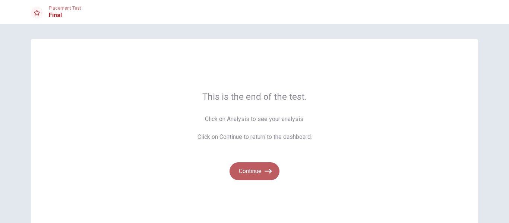
click at [265, 175] on icon "button" at bounding box center [268, 171] width 7 height 7
